Goal: Use online tool/utility: Utilize a website feature to perform a specific function

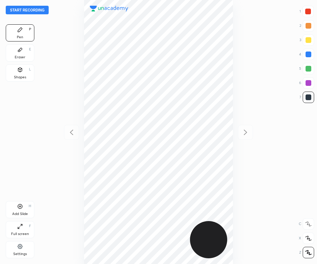
scroll to position [264, 202]
click at [303, 11] on div at bounding box center [307, 11] width 11 height 11
click at [37, 11] on button "Start recording" at bounding box center [27, 10] width 43 height 9
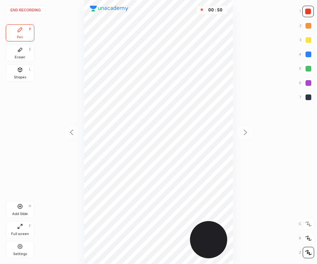
click at [309, 100] on div at bounding box center [309, 97] width 6 height 6
click at [26, 211] on div "Add Slide H" at bounding box center [20, 209] width 29 height 17
click at [24, 208] on div "Add Slide H" at bounding box center [20, 209] width 29 height 17
click at [311, 12] on div at bounding box center [308, 12] width 6 height 6
click at [18, 74] on div "Shapes L" at bounding box center [20, 72] width 29 height 17
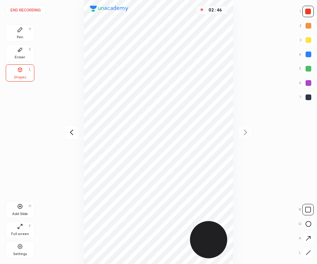
click at [33, 9] on button "End recording" at bounding box center [26, 10] width 40 height 9
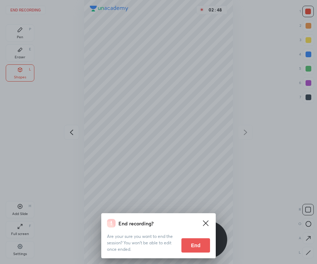
click at [194, 247] on button "End" at bounding box center [195, 245] width 29 height 14
